Goal: Check status

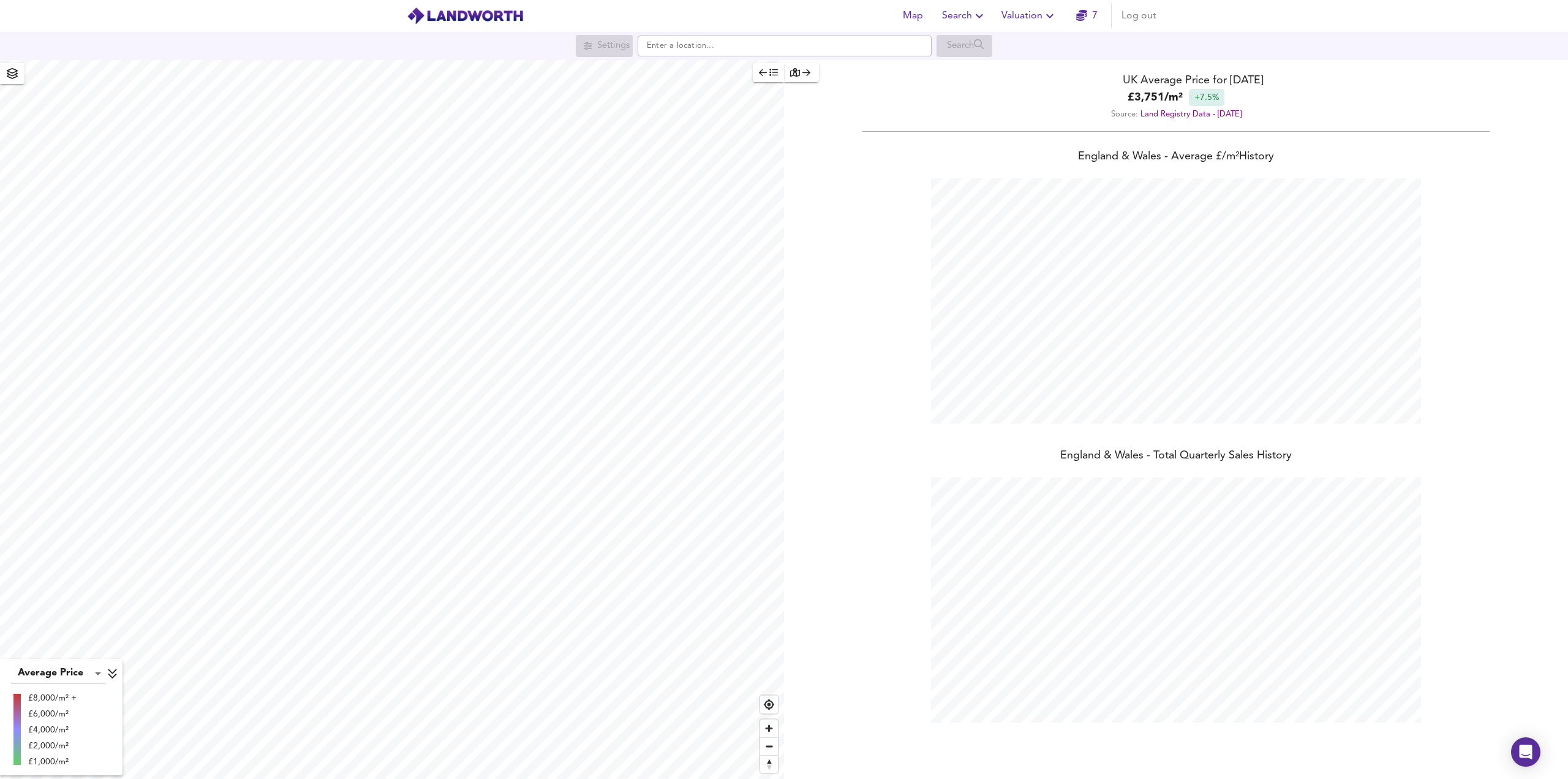
scroll to position [779, 1568]
click at [962, 14] on span "Search" at bounding box center [965, 15] width 45 height 17
click at [962, 68] on li "Search History" at bounding box center [965, 66] width 122 height 22
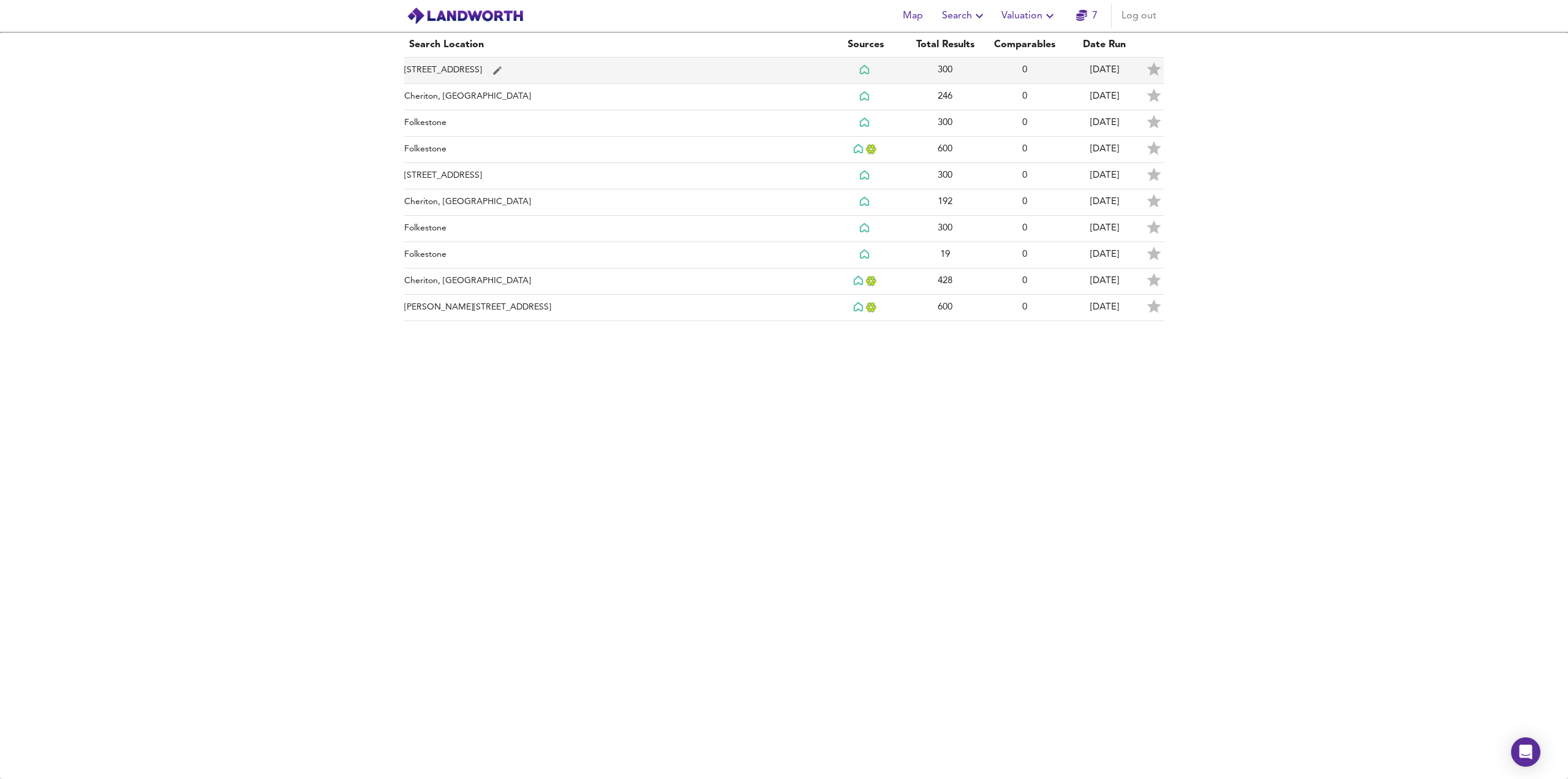
click at [1025, 75] on td "0" at bounding box center [1025, 71] width 80 height 26
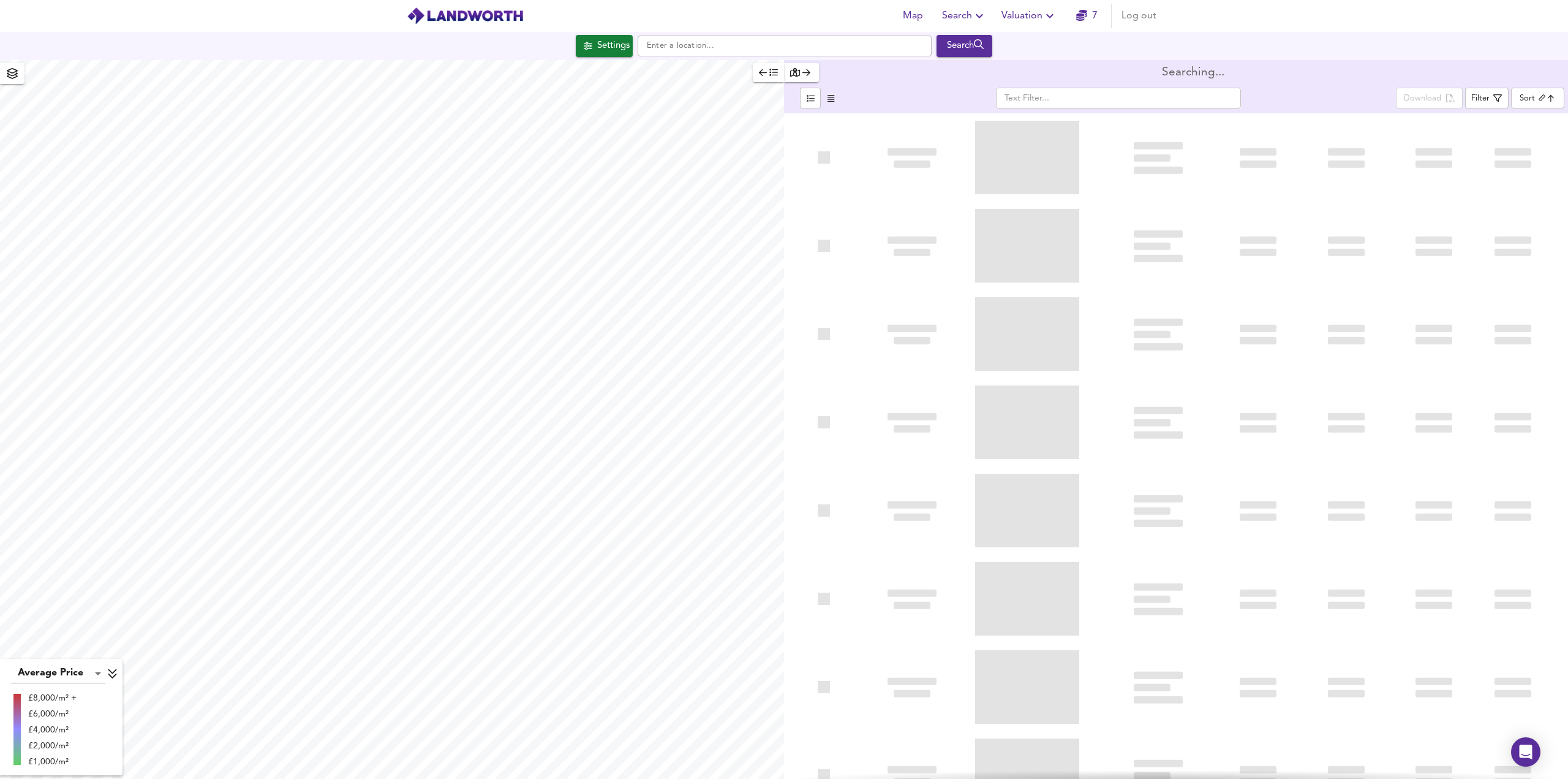
click at [1527, 101] on body "Map Search Valuation 7 Log out Settings Search Average Price landworth £8,000/m…" at bounding box center [784, 389] width 1568 height 779
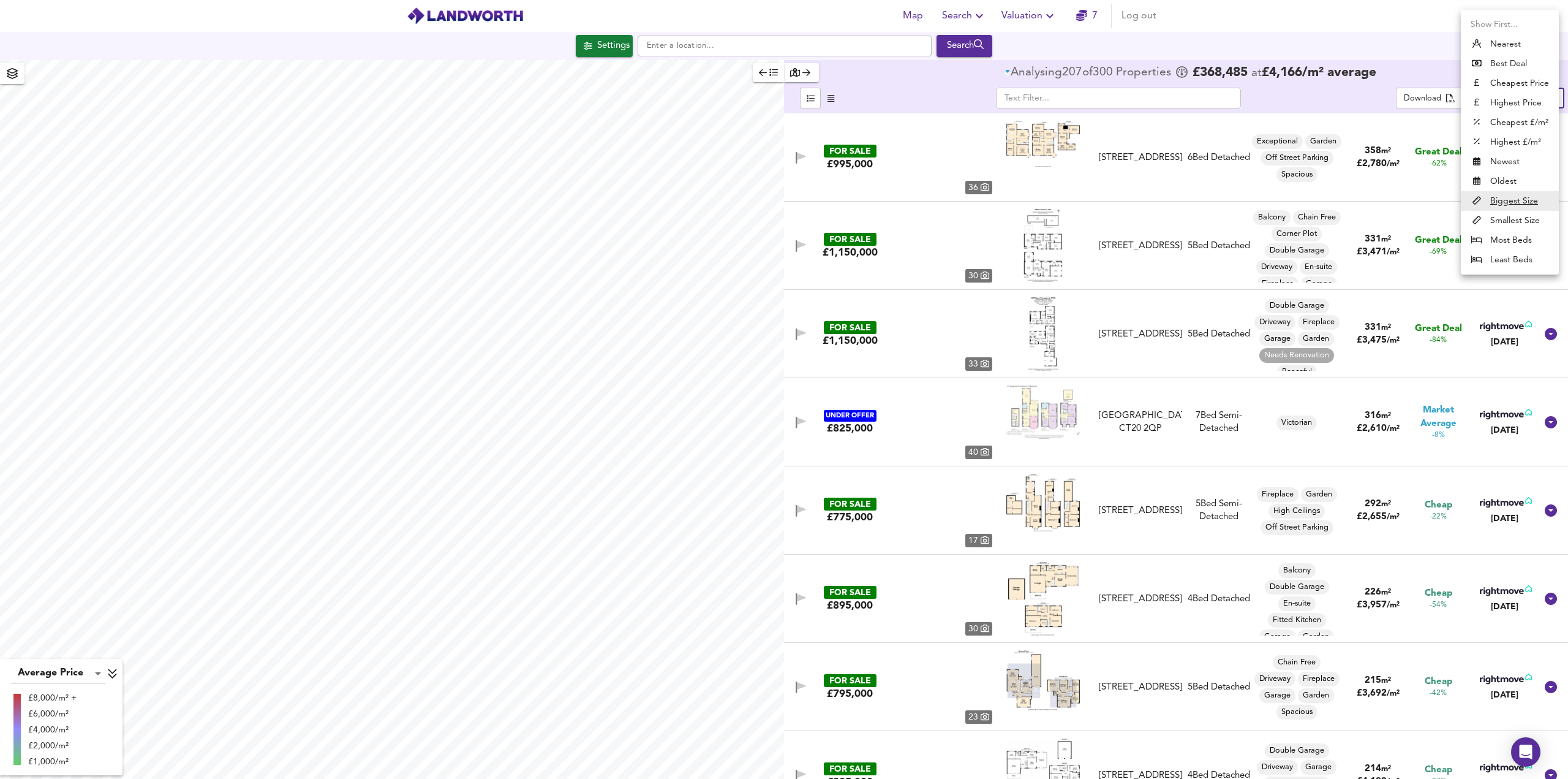
click at [1515, 122] on li "Cheapest £/m²" at bounding box center [1510, 122] width 98 height 19
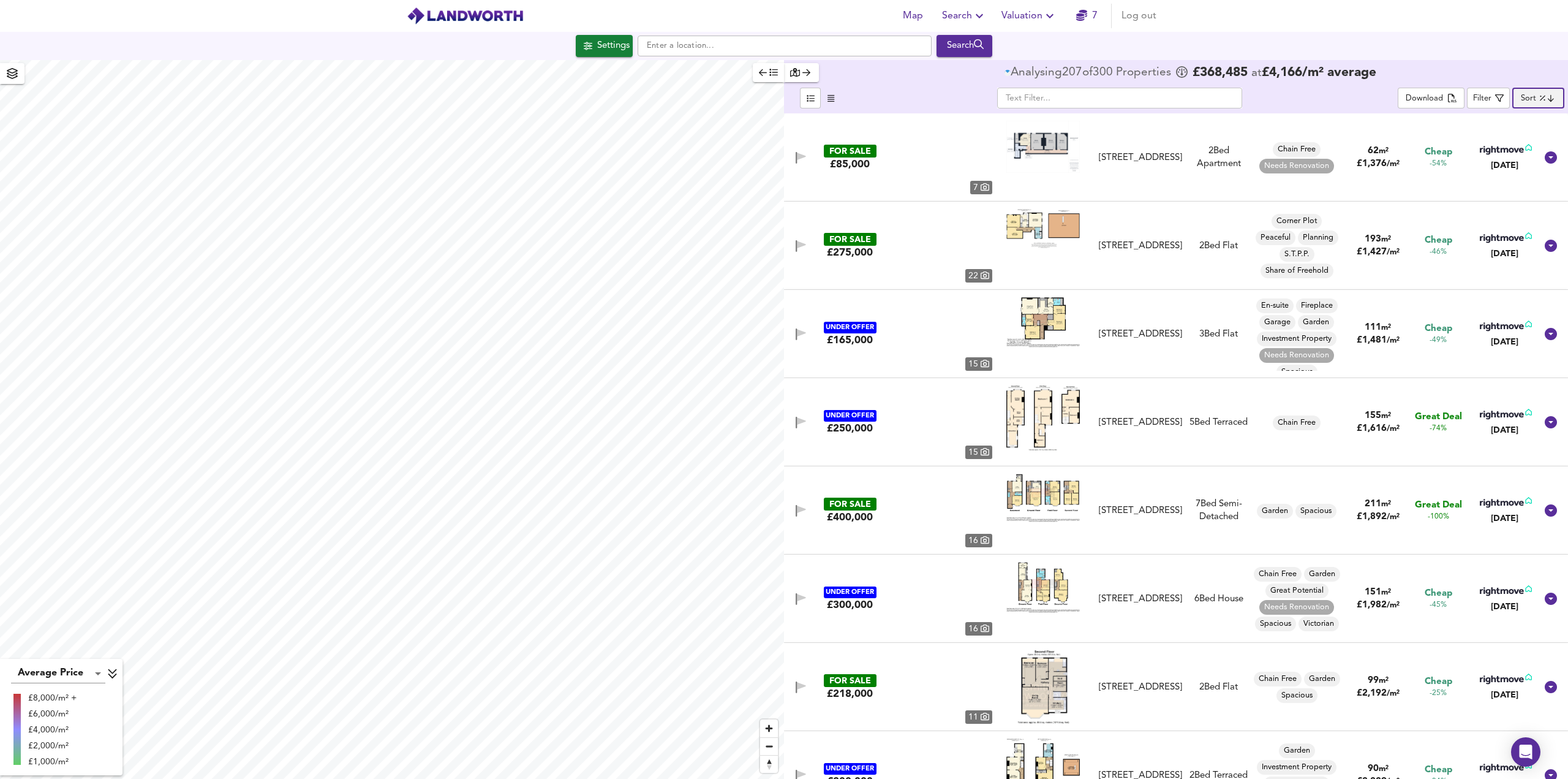
type input "lowppsf"
